Goal: Communication & Community: Participate in discussion

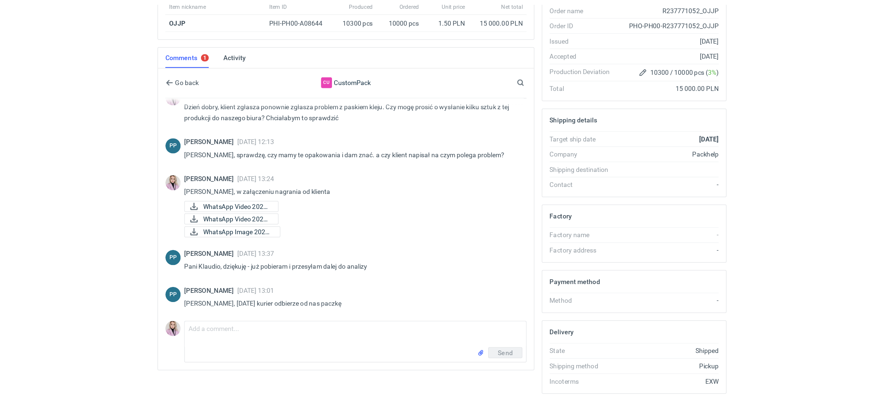
scroll to position [53, 0]
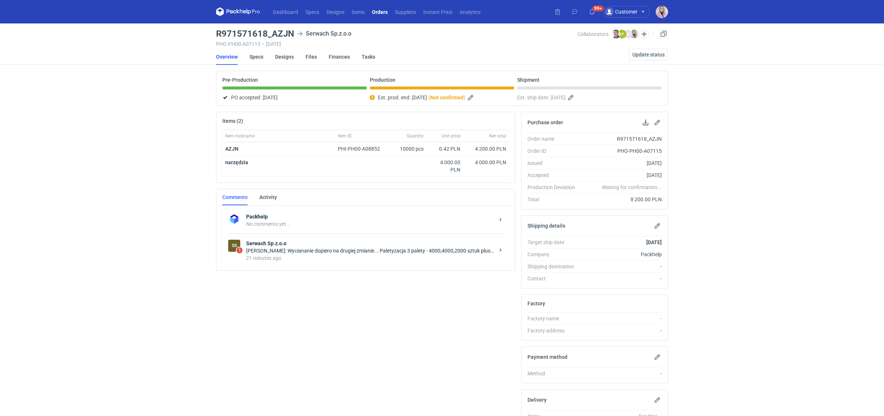
scroll to position [37, 0]
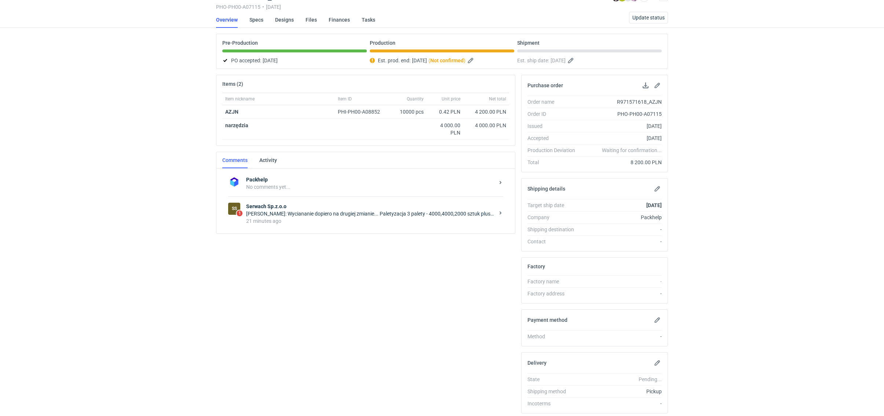
click at [302, 211] on div "Łukasz Postawa: Wyciananie dopiero na drugiej zmianie... Paletyzacja 3 palety -…" at bounding box center [370, 213] width 248 height 7
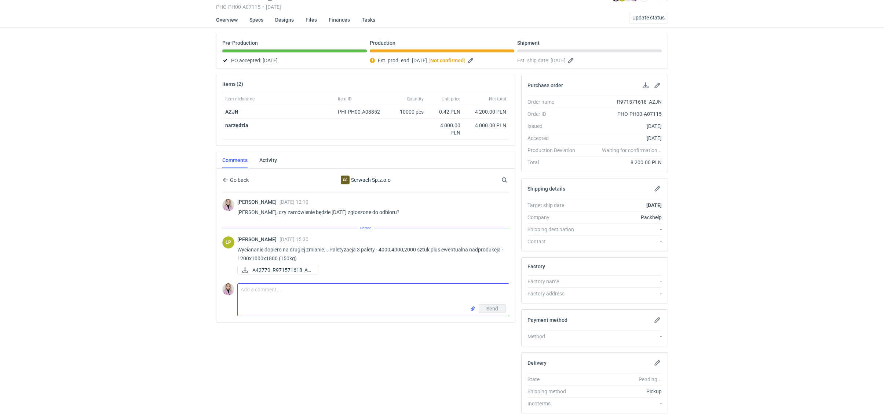
click at [274, 296] on textarea "Comment message" at bounding box center [373, 294] width 271 height 21
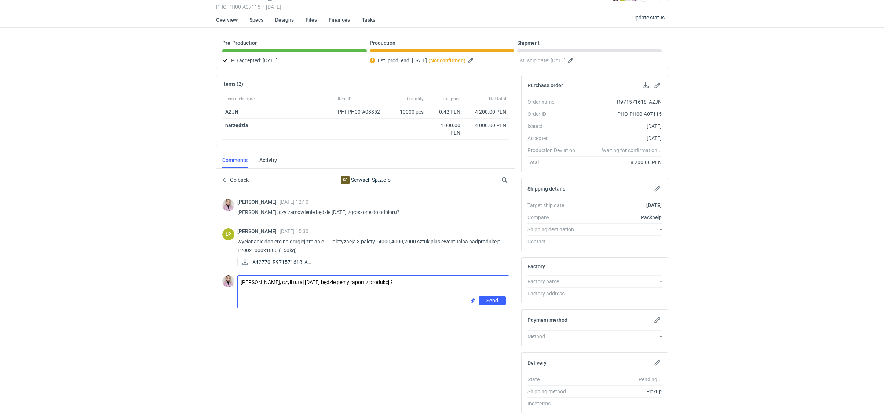
type textarea "Panie Łukaszu, czyli tutaj jutro będzie pełny raport z produkcji?"
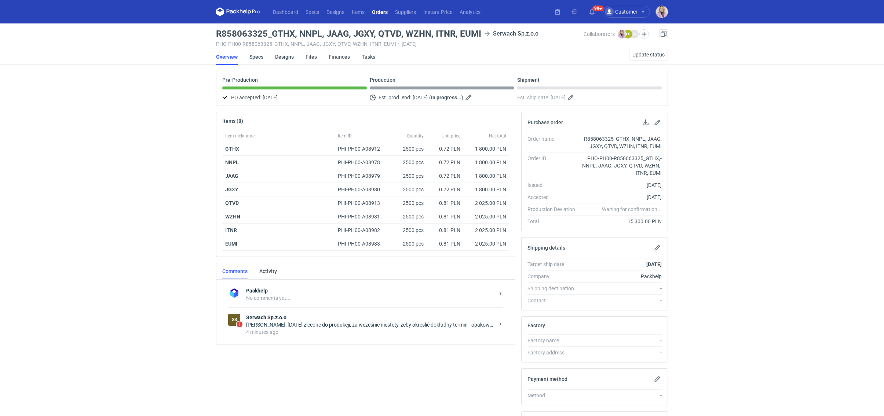
click at [383, 330] on div "4 minutes ago" at bounding box center [370, 332] width 248 height 7
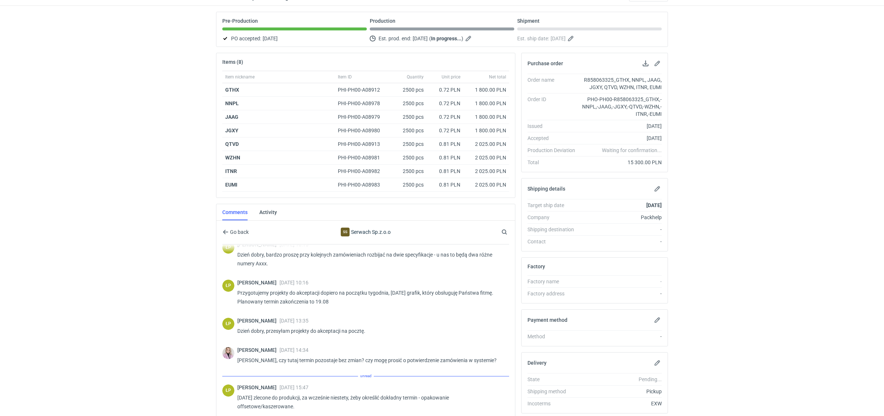
scroll to position [48, 0]
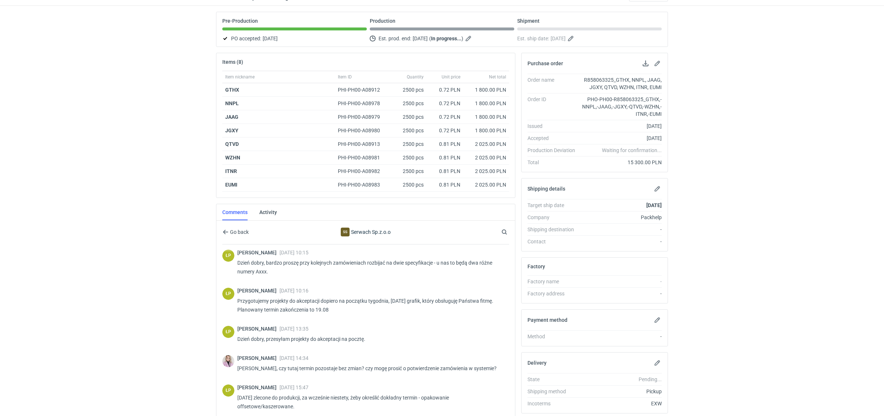
click at [182, 305] on div "Dashboard Specs Designs Items Orders Suppliers Instant Price Analytics 99+ Cust…" at bounding box center [442, 149] width 884 height 416
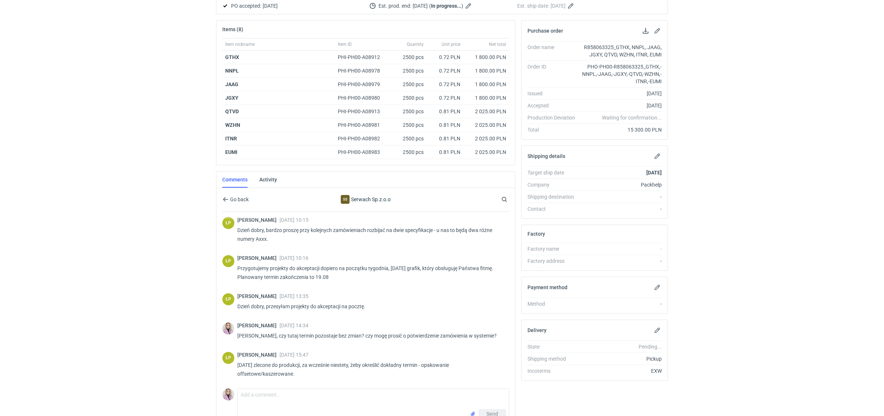
scroll to position [0, 0]
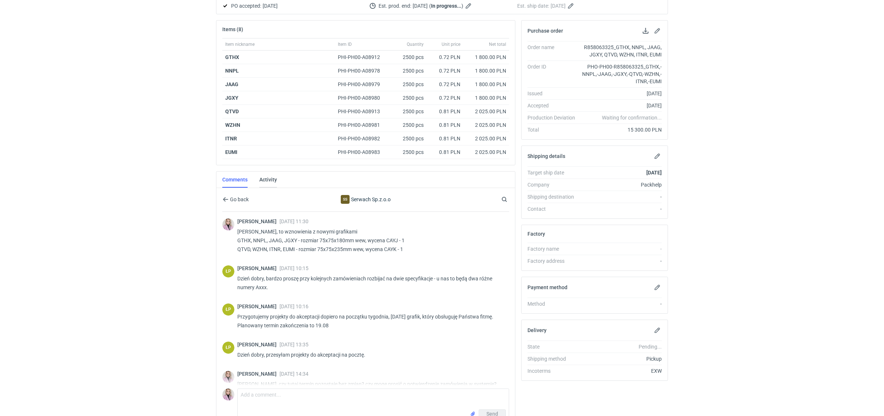
click at [271, 178] on link "Activity" at bounding box center [268, 180] width 18 height 16
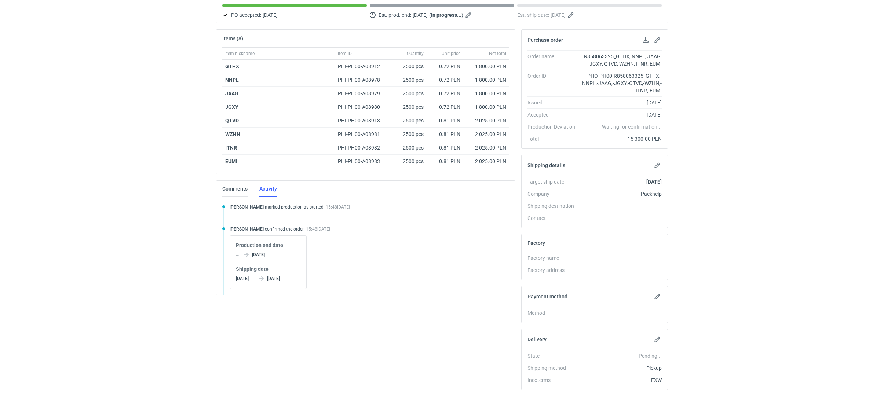
click at [231, 183] on link "Comments" at bounding box center [234, 189] width 25 height 16
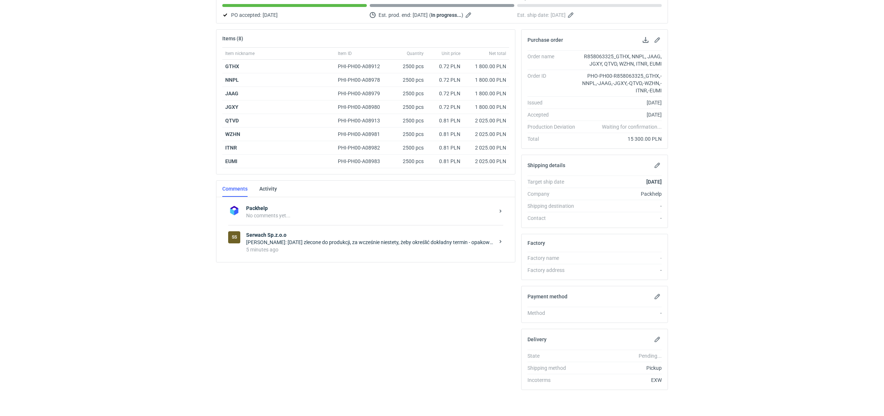
click at [291, 239] on div "Łukasz Postawa: Dzisiaj zlecone do produkcji, za wcześnie niestety, żeby określ…" at bounding box center [370, 242] width 248 height 7
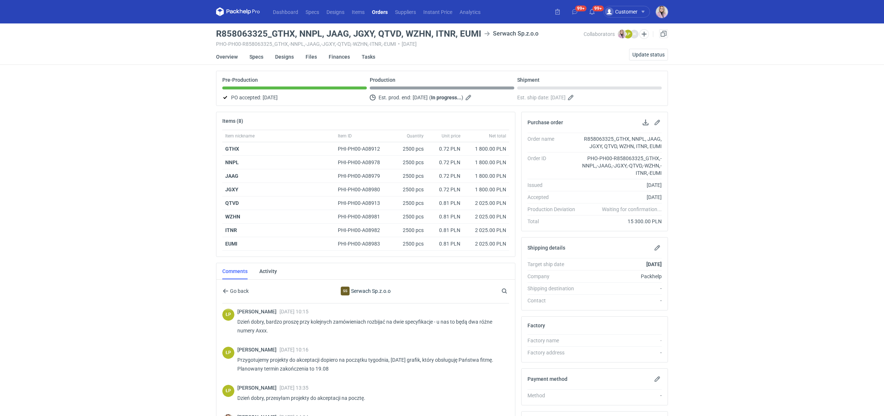
click at [471, 33] on h3 "R858063325_GTHX, NNPL, JAAG, JGXY, QTVD, WZHN, ITNR, EUMI" at bounding box center [348, 33] width 265 height 9
click at [470, 33] on h3 "R858063325_GTHX, NNPL, JAAG, JGXY, QTVD, WZHN, ITNR, EUMI" at bounding box center [348, 33] width 265 height 9
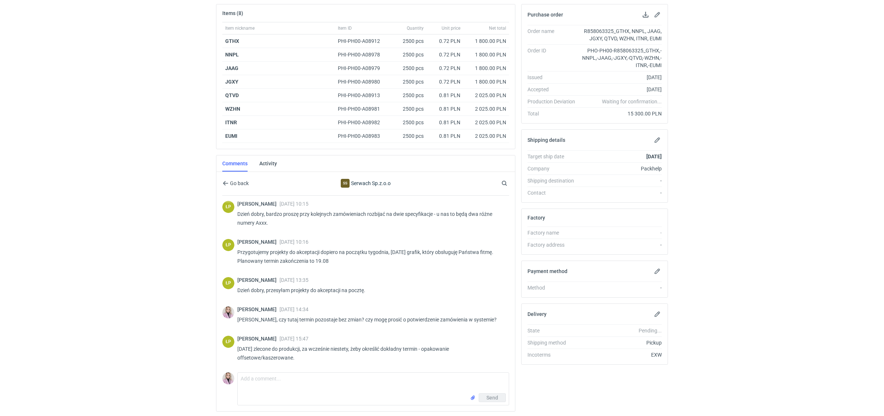
scroll to position [109, 0]
click at [167, 240] on div "Dashboard Specs Designs Items Orders Suppliers Instant Price Analytics 99+ 99+ …" at bounding box center [442, 99] width 884 height 416
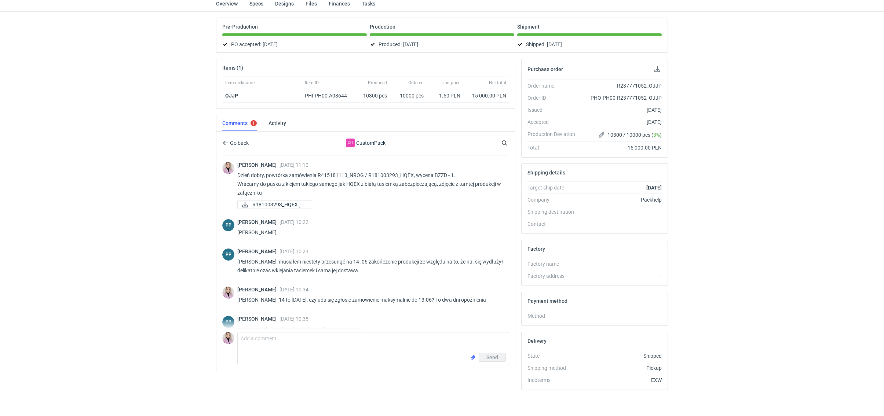
scroll to position [399, 0]
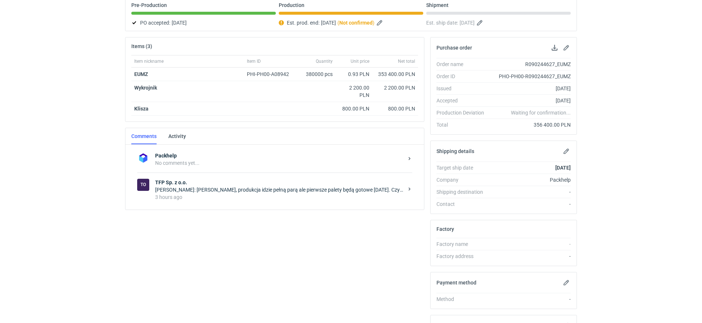
click at [228, 193] on div "3 hours ago" at bounding box center [279, 196] width 248 height 7
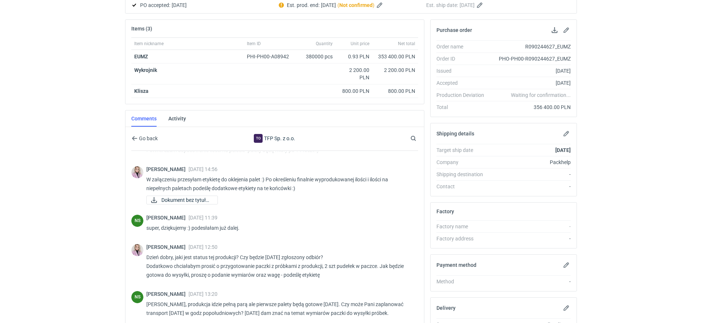
scroll to position [164, 0]
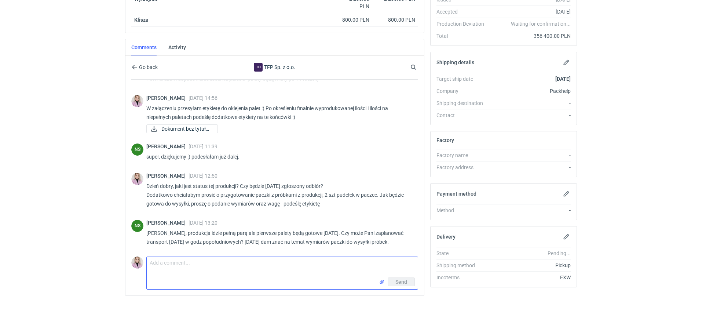
click at [171, 263] on textarea "Comment message" at bounding box center [282, 267] width 271 height 21
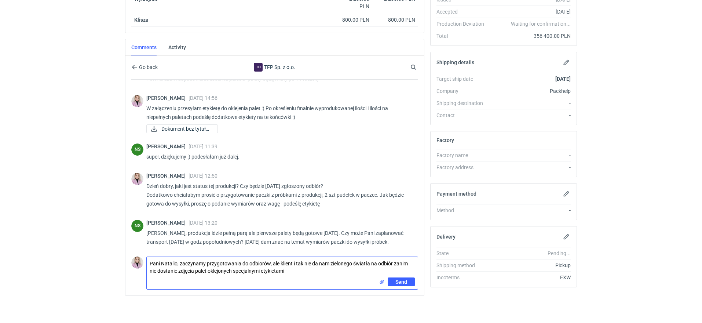
type textarea "Pani Natalio, zaczynamy przygotowania do odbiorów, ale klient i tak nie da nam …"
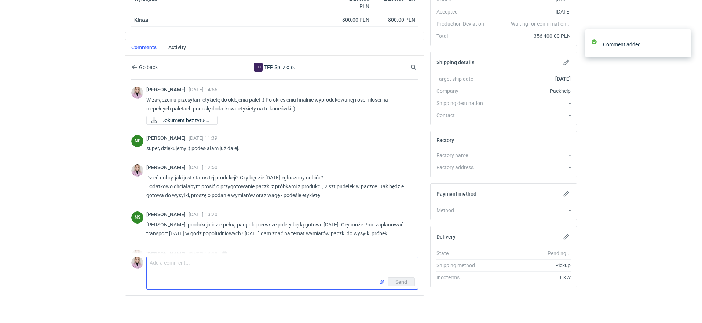
scroll to position [337, 0]
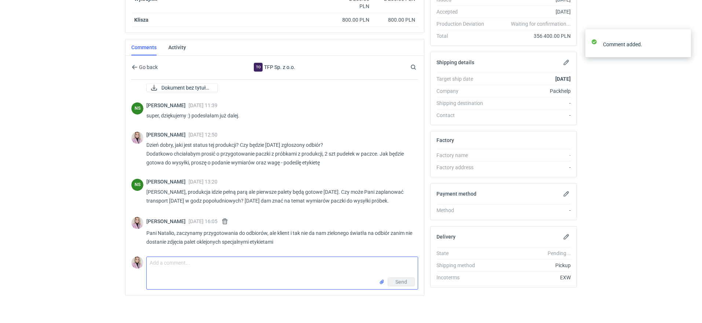
click at [186, 271] on textarea "Comment message" at bounding box center [282, 267] width 271 height 21
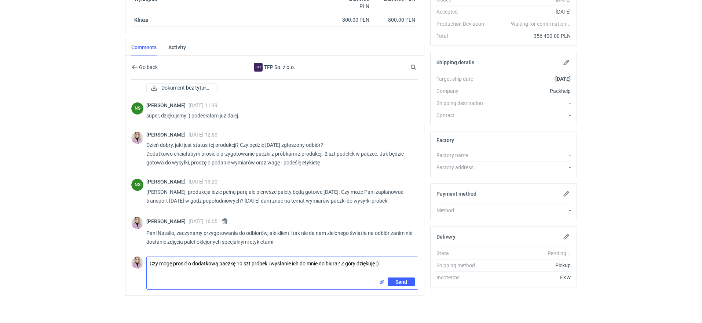
type textarea "Czy mogę prosić o dodatkową paczkę 10 szt próbek i wysłanie ich do mnie do biur…"
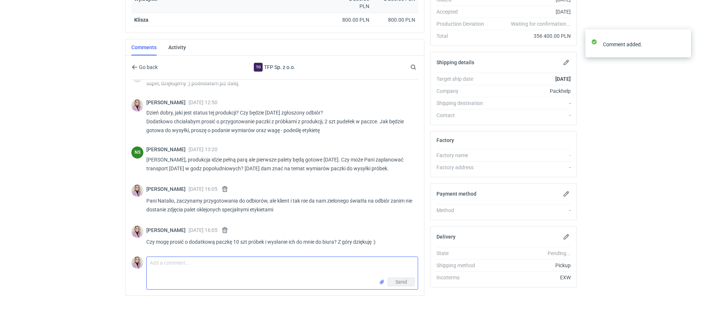
scroll to position [370, 0]
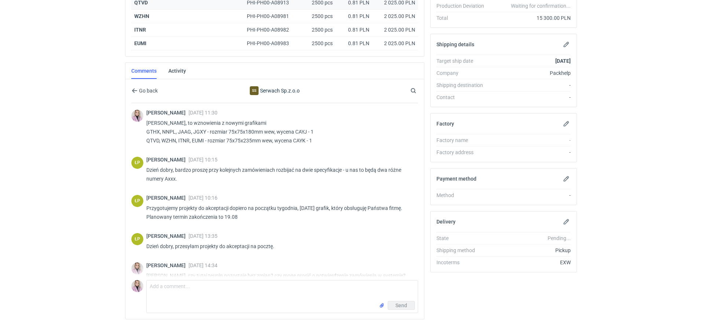
scroll to position [48, 0]
